Goal: Navigation & Orientation: Find specific page/section

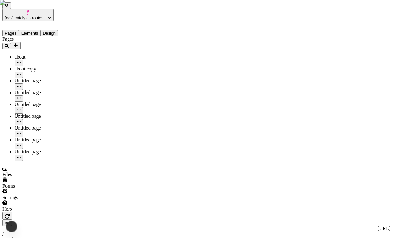
click at [54, 9] on button "[dev] catalyst - routes ui" at bounding box center [27, 15] width 51 height 12
click at [44, 200] on div "Settings" at bounding box center [38, 195] width 73 height 12
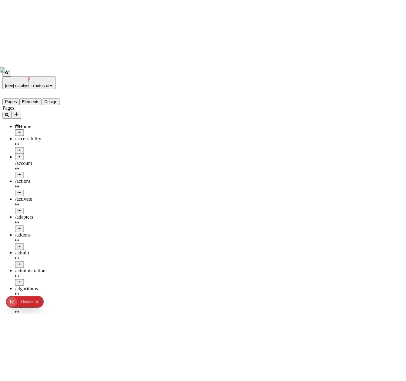
scroll to position [2176, 0]
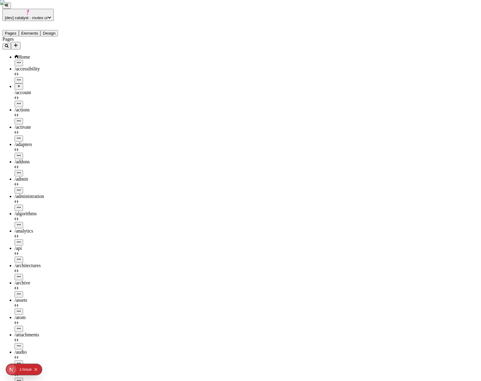
scroll to position [1597, 0]
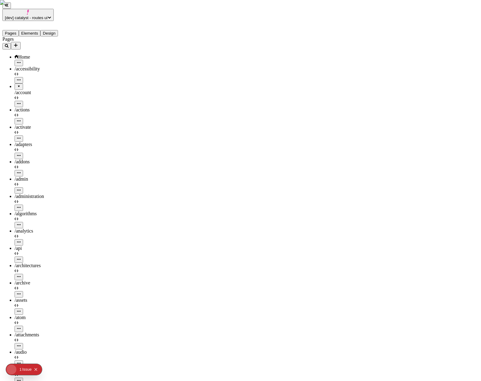
scroll to position [1703, 0]
drag, startPoint x: 432, startPoint y: 42, endPoint x: 441, endPoint y: 43, distance: 8.5
type input "/search12232"
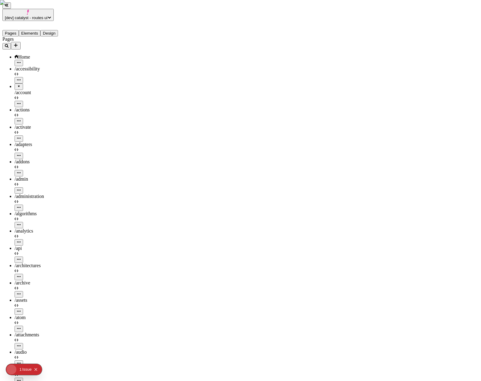
scroll to position [2033, 0]
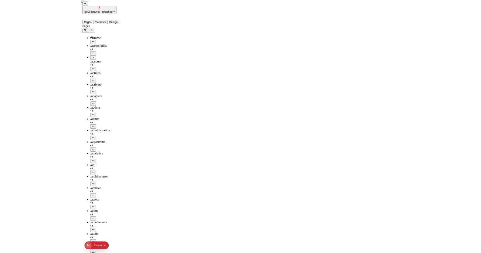
scroll to position [1983, 0]
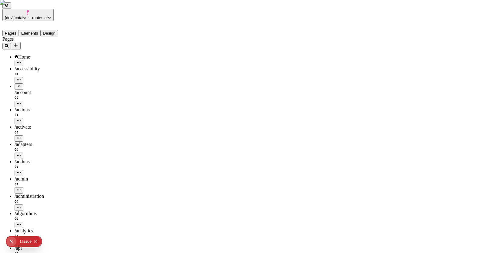
click at [48, 15] on span "[dev] catalyst - routes ui" at bounding box center [26, 17] width 43 height 5
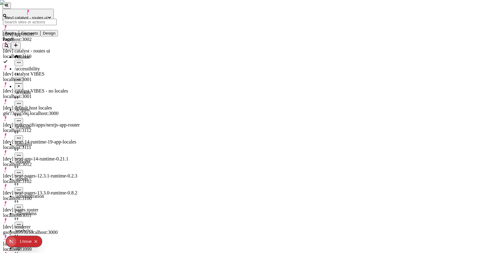
click at [44, 224] on div "[dev] renderer gsojeuh957u.localhost:3000" at bounding box center [42, 229] width 78 height 11
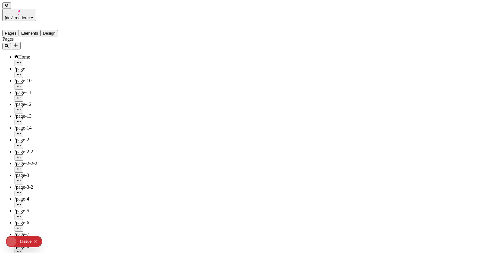
click at [31, 78] on div "/page-10" at bounding box center [54, 80] width 79 height 5
type input "/page-10"
drag, startPoint x: 55, startPoint y: 132, endPoint x: 29, endPoint y: 113, distance: 32.5
click at [54, 173] on div "/page-3" at bounding box center [54, 179] width 79 height 12
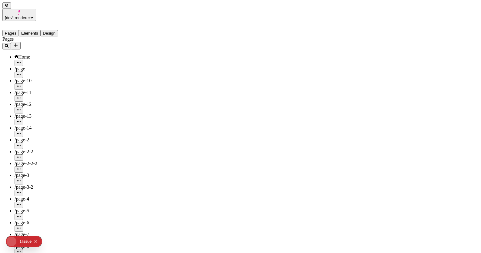
type input "/page-322"
click at [21, 74] on icon "button" at bounding box center [19, 74] width 4 height 1
click at [105, 104] on span "Duplicate" at bounding box center [95, 106] width 19 height 5
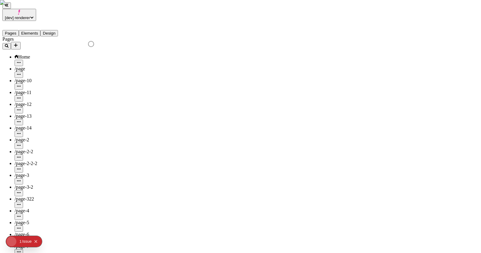
click at [21, 73] on icon "button" at bounding box center [19, 75] width 4 height 4
type input "/page-3"
click at [101, 104] on span "Duplicate" at bounding box center [91, 106] width 19 height 5
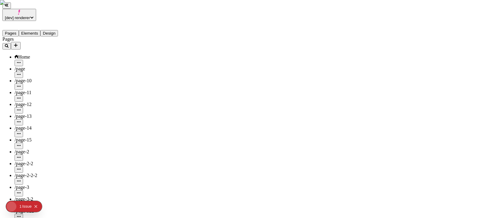
click at [47, 90] on div "/page-11" at bounding box center [54, 96] width 79 height 12
click at [28, 90] on span "/page-11" at bounding box center [23, 92] width 17 height 5
type input "/page-15"
type input "/page-11"
click at [31, 66] on div "/page" at bounding box center [54, 68] width 79 height 5
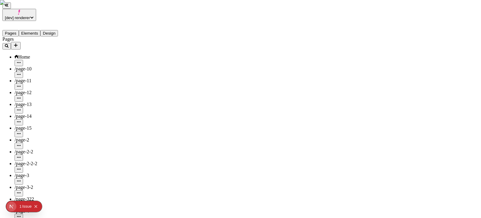
type input "/page-aa11"
click at [53, 66] on div "/page-10" at bounding box center [54, 72] width 79 height 12
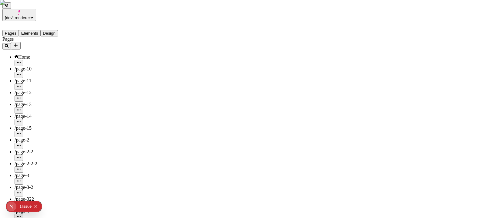
drag, startPoint x: 425, startPoint y: 42, endPoint x: 453, endPoint y: 47, distance: 28.0
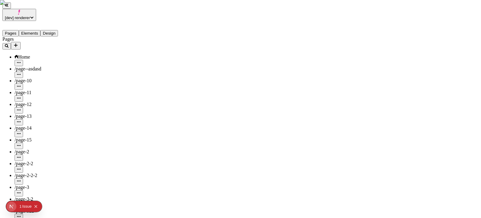
type input "/page-asdasd"
click at [15, 149] on div "/page-2-2" at bounding box center [54, 155] width 79 height 12
click at [22, 66] on div "/page-10" at bounding box center [54, 72] width 79 height 12
type input "/page-2-2"
